Goal: Task Accomplishment & Management: Use online tool/utility

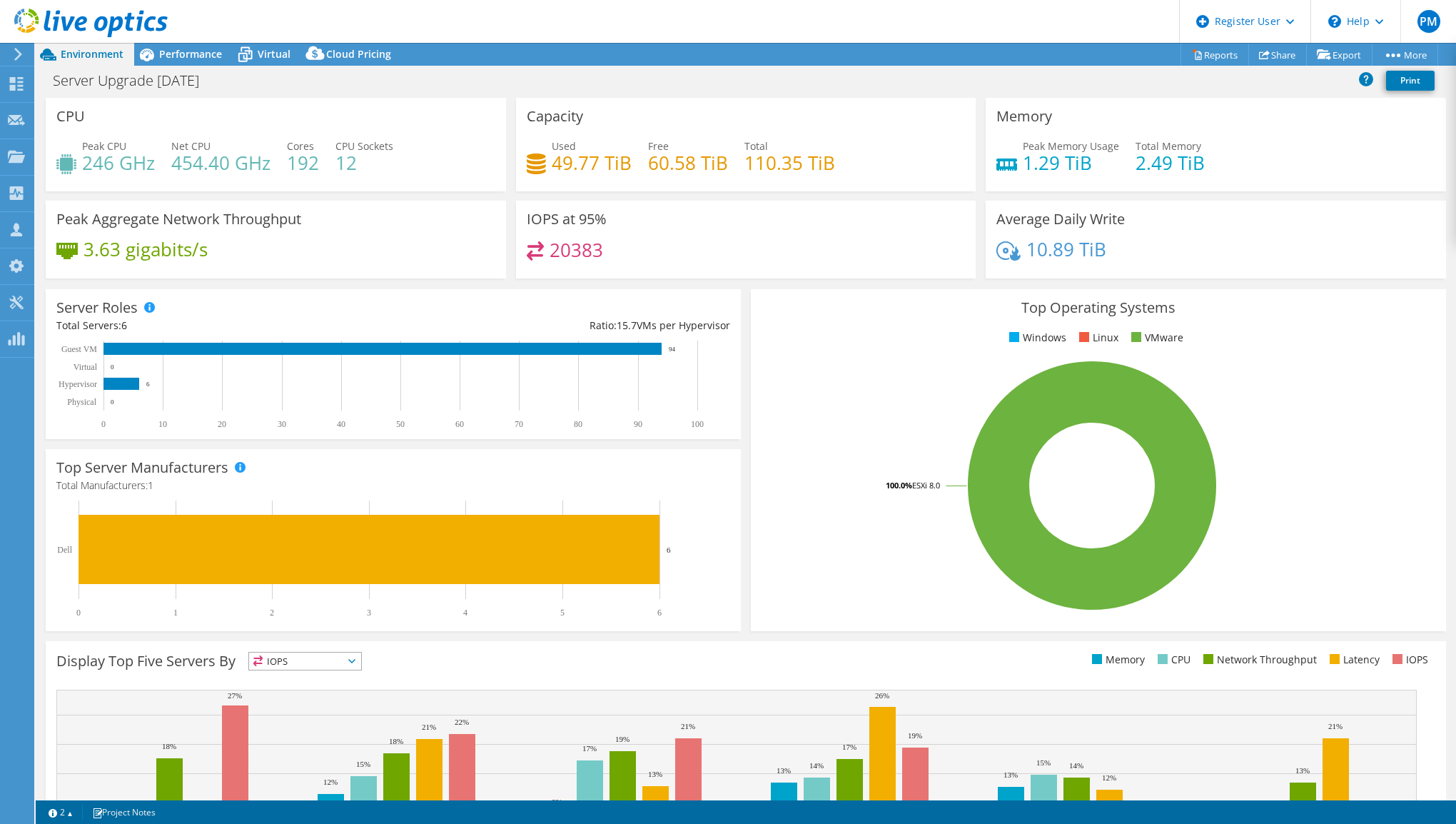
select select "USD"
click at [208, 59] on span "Performance" at bounding box center [190, 54] width 63 height 13
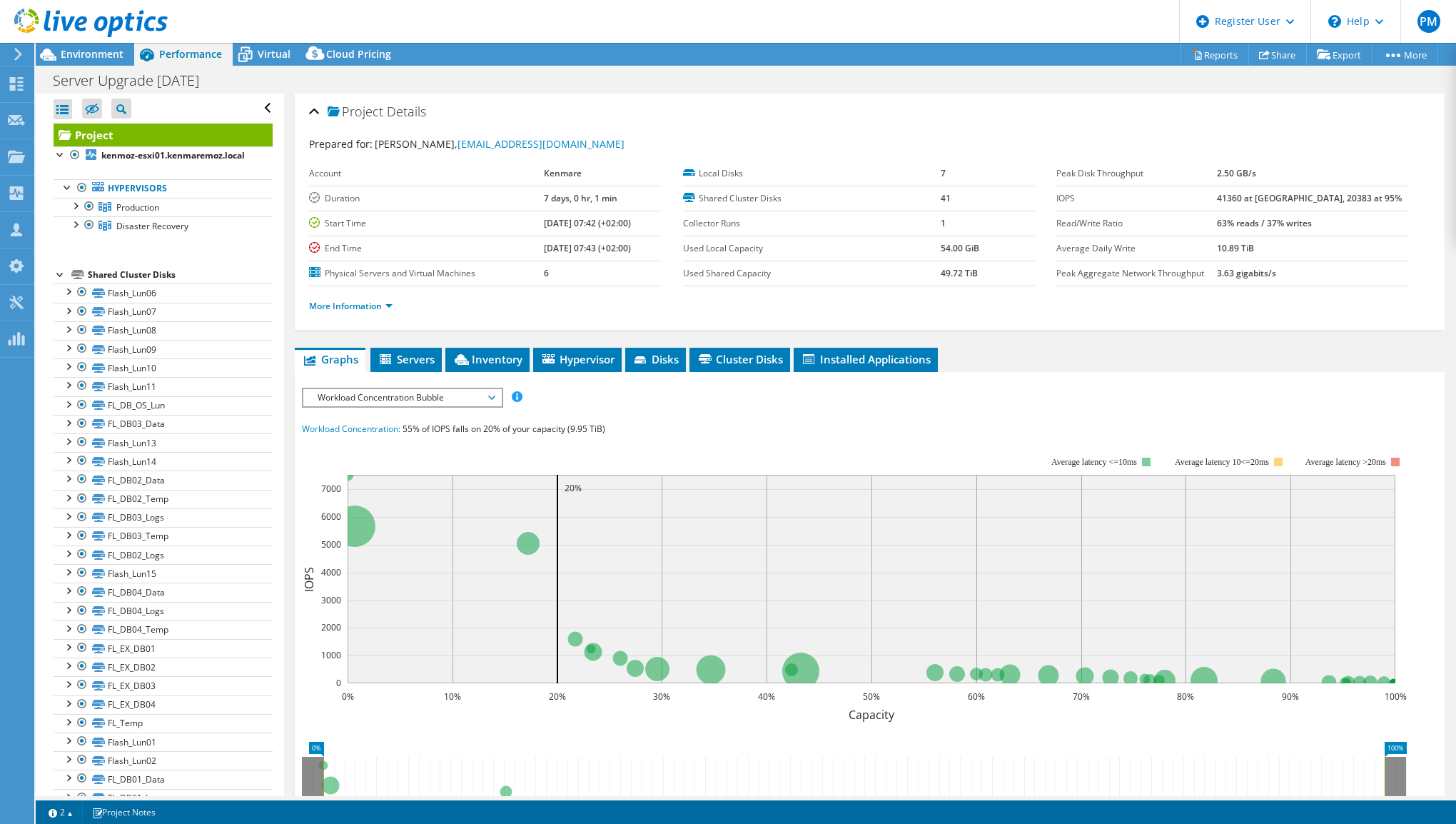
scroll to position [143, 0]
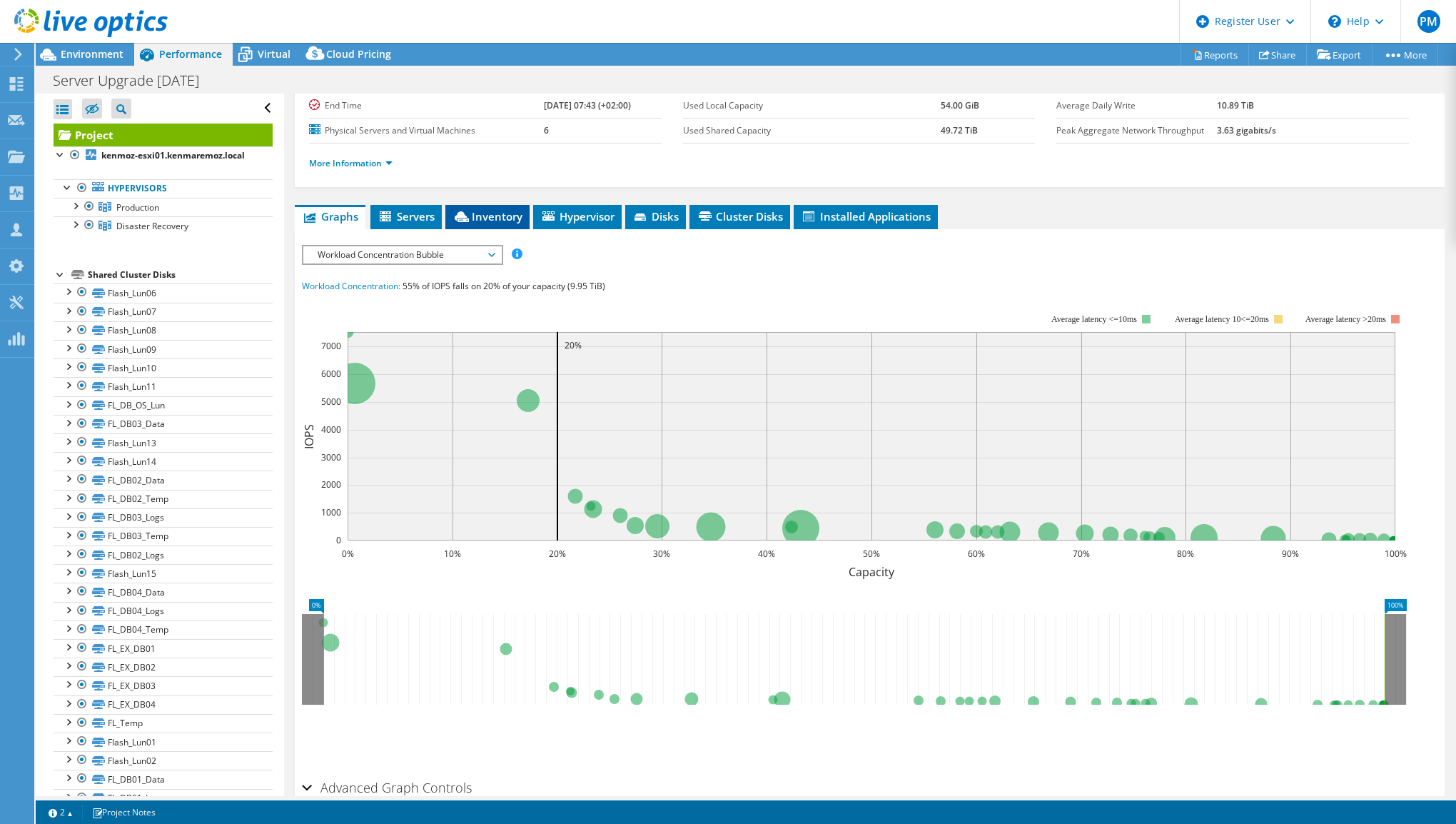
click at [482, 219] on span "Inventory" at bounding box center [488, 216] width 70 height 14
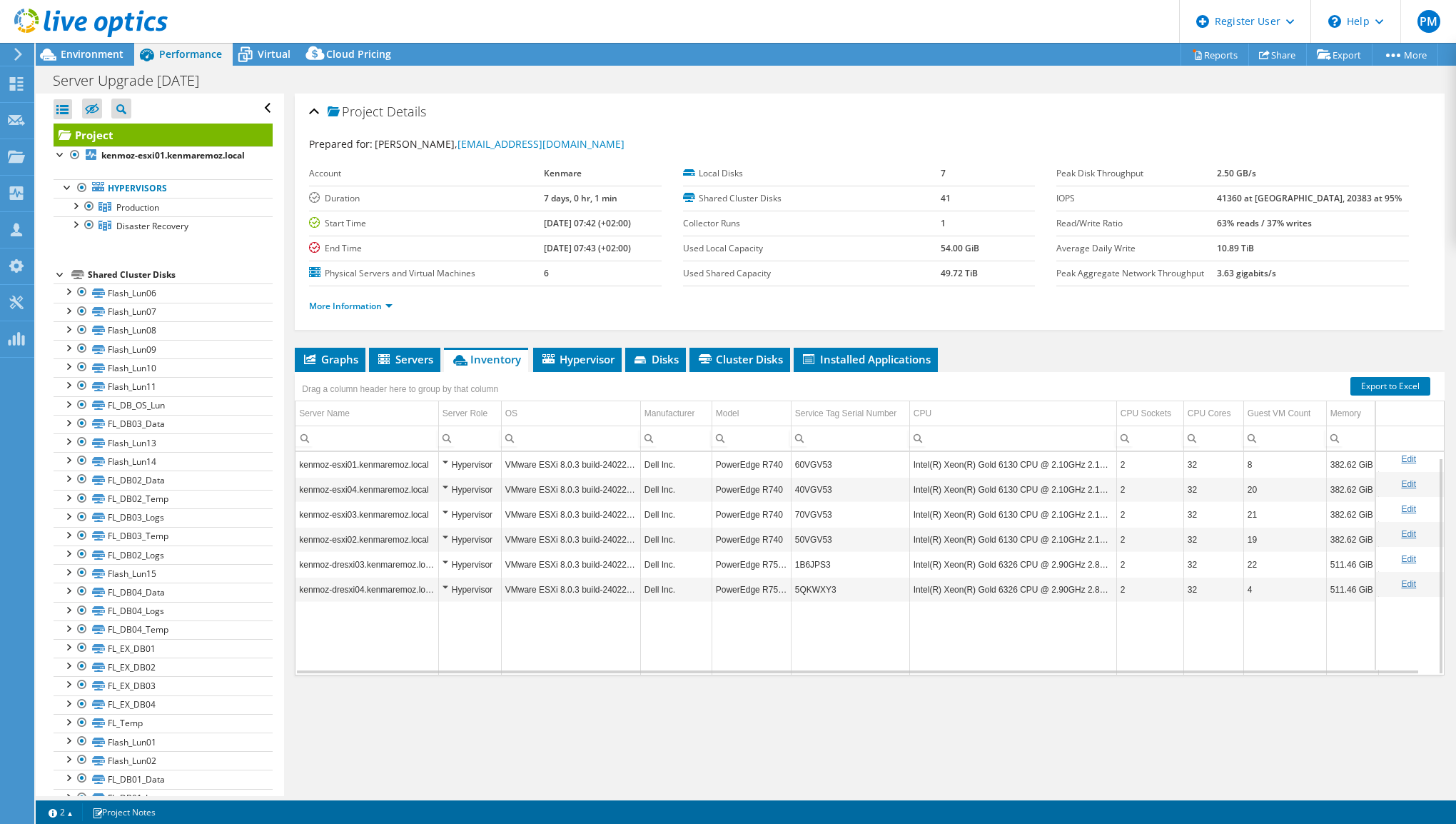
scroll to position [5, 0]
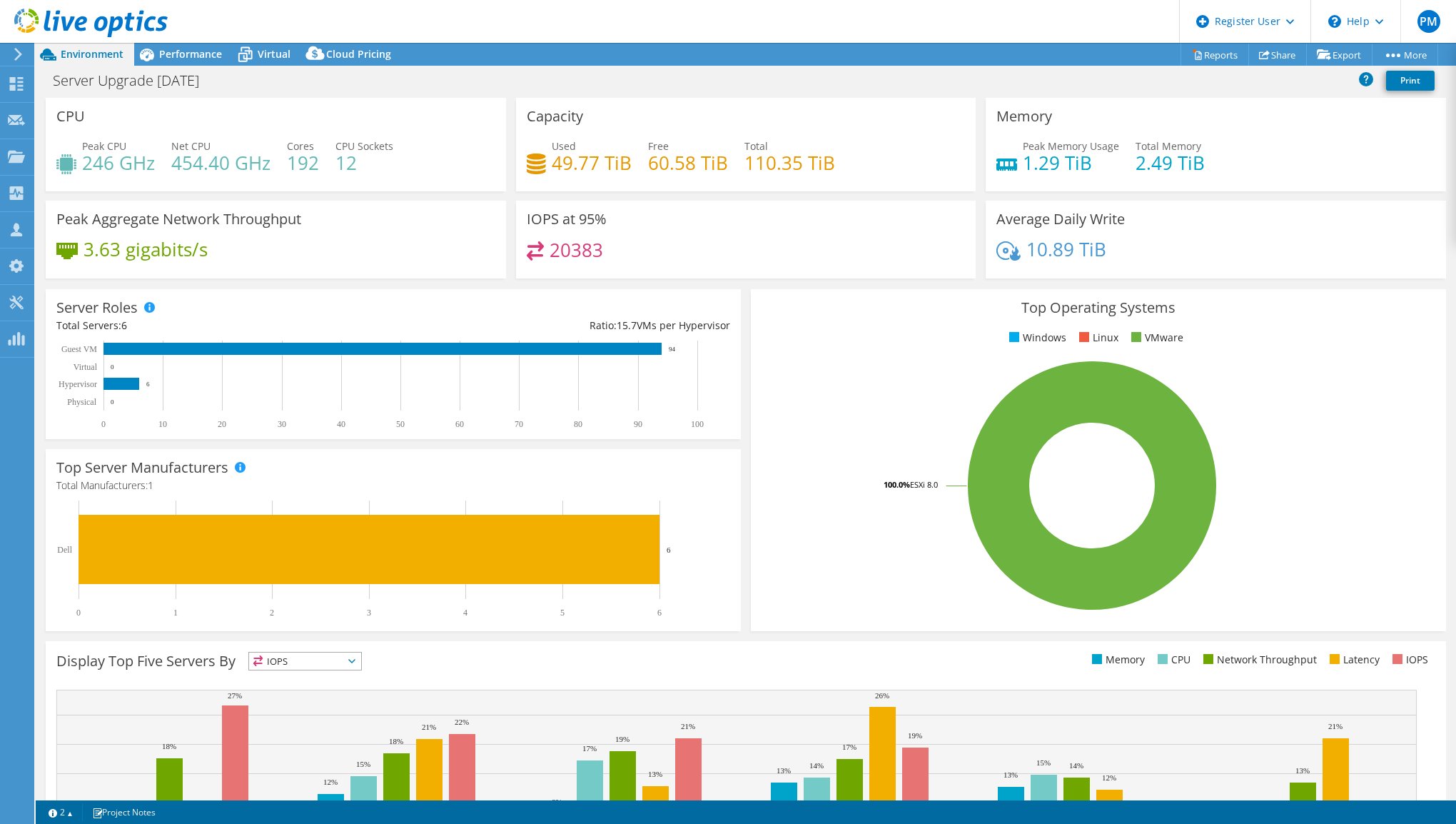
select select "USD"
